Goal: Information Seeking & Learning: Learn about a topic

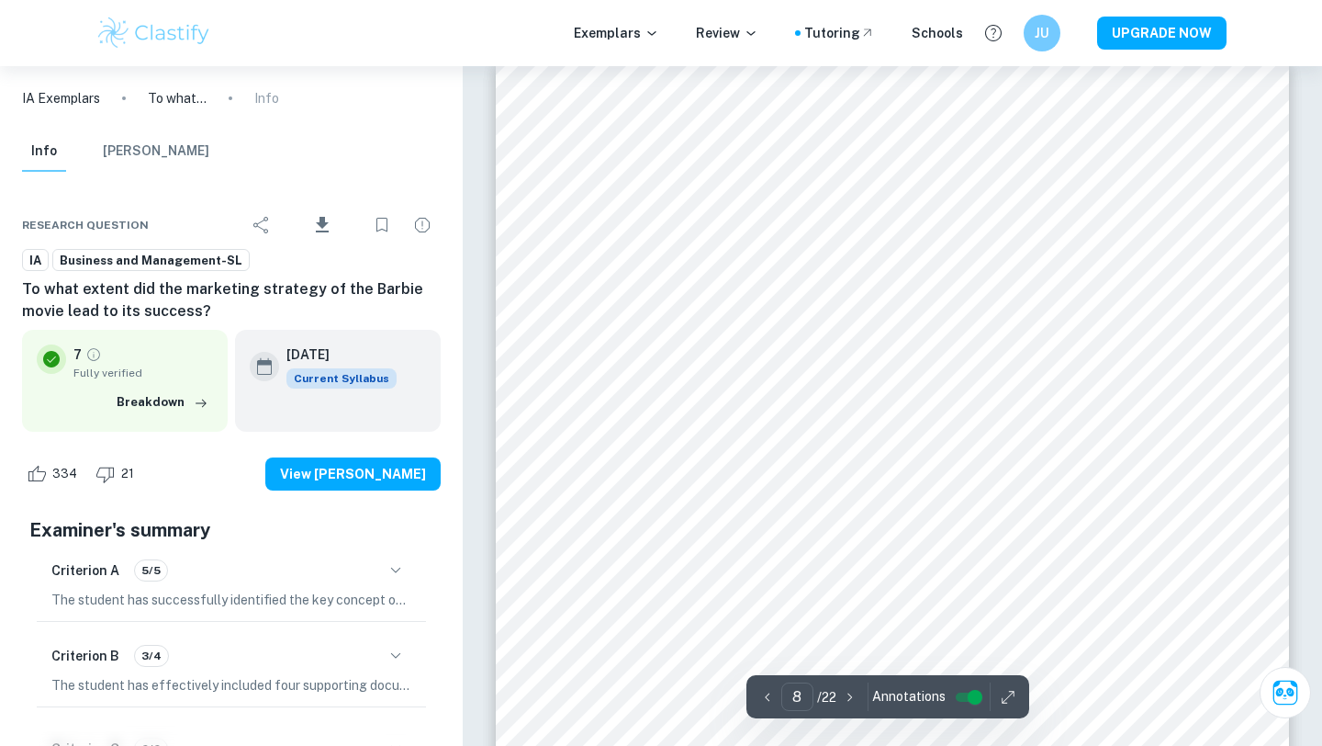
scroll to position [7533, 0]
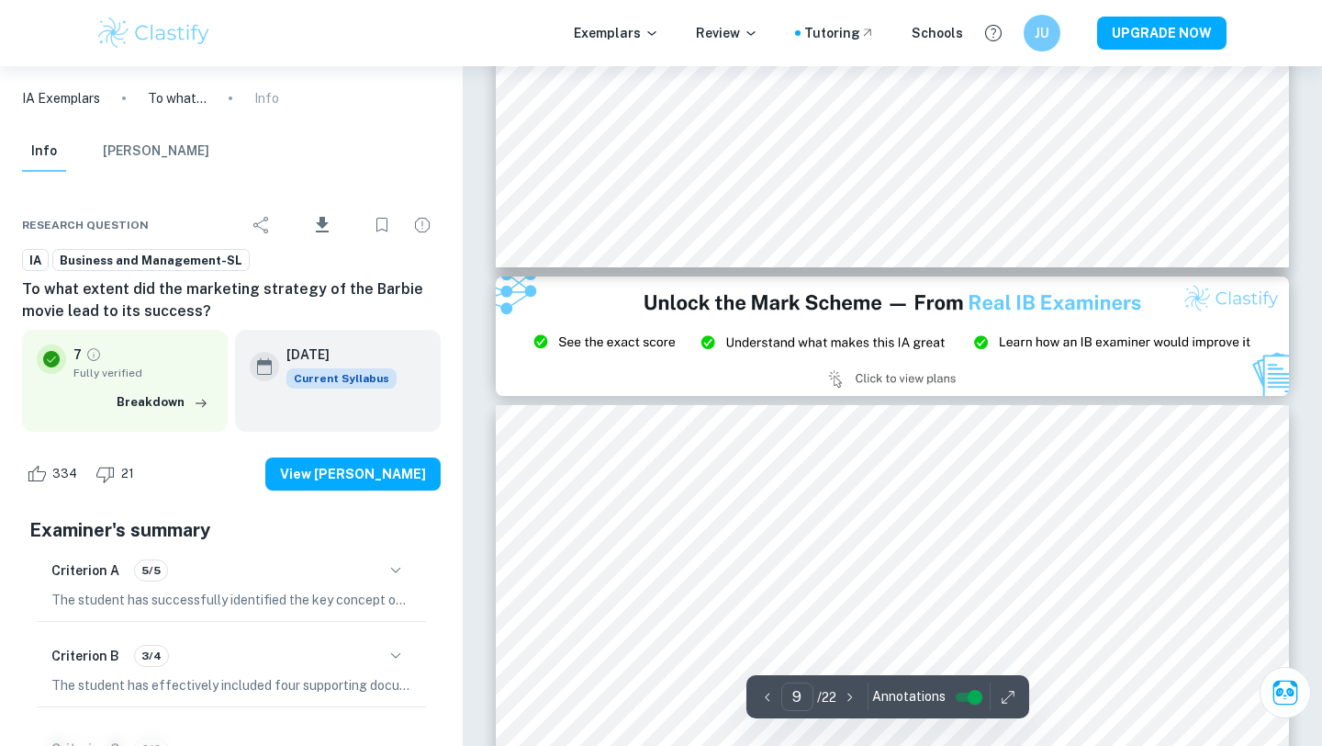
type input "8"
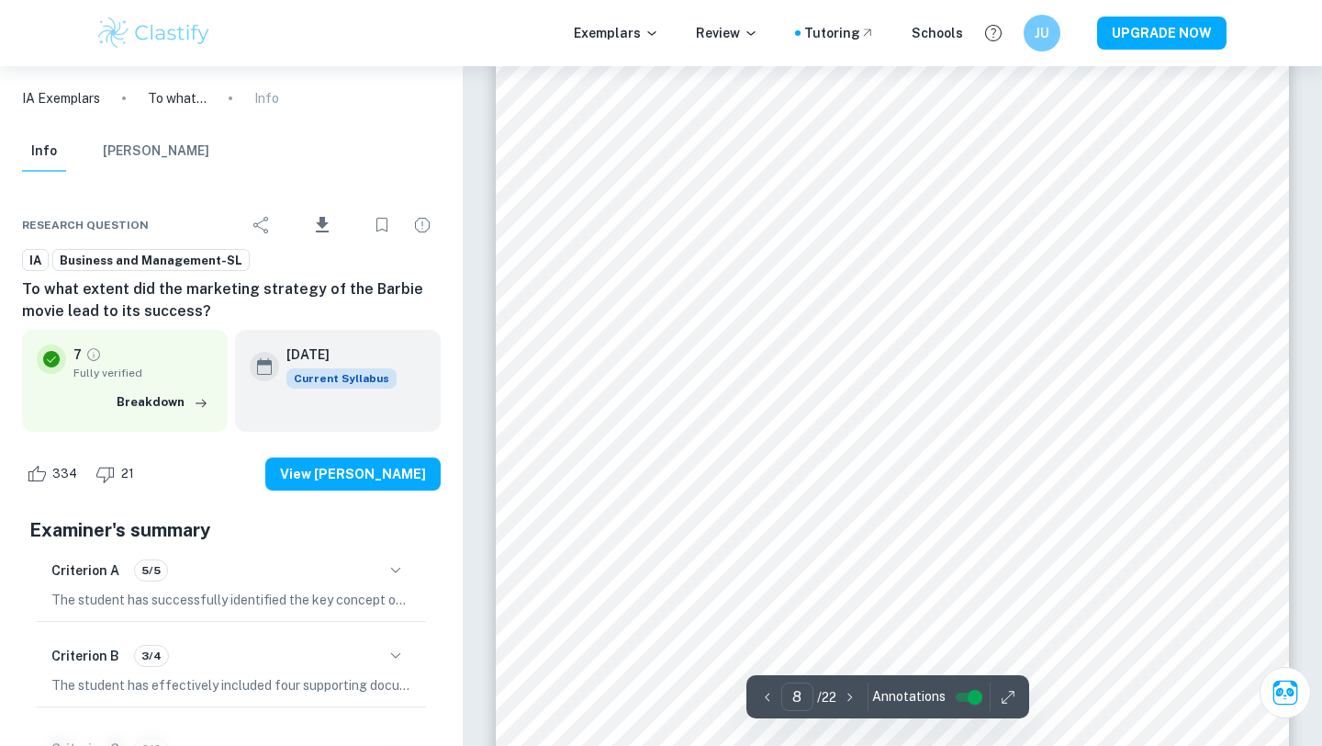
scroll to position [7643, 0]
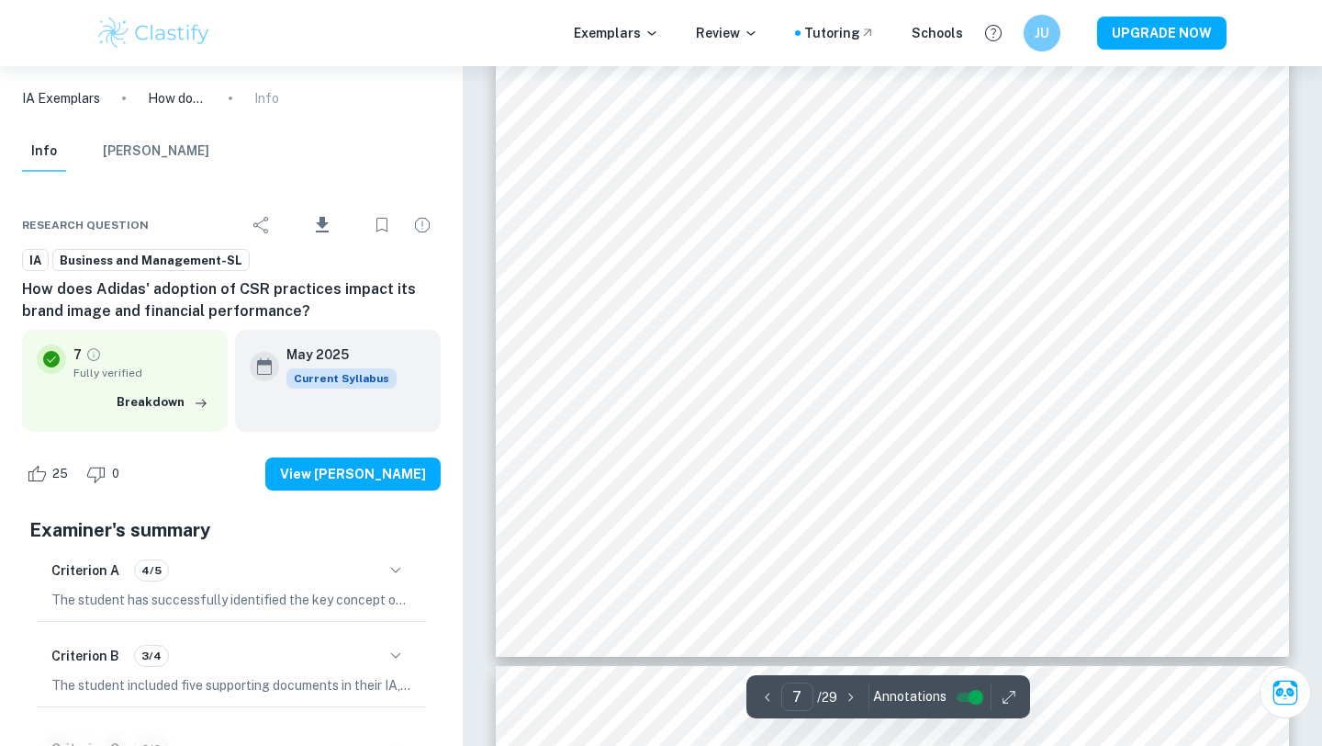
scroll to position [7592, 0]
